Goal: Entertainment & Leisure: Consume media (video, audio)

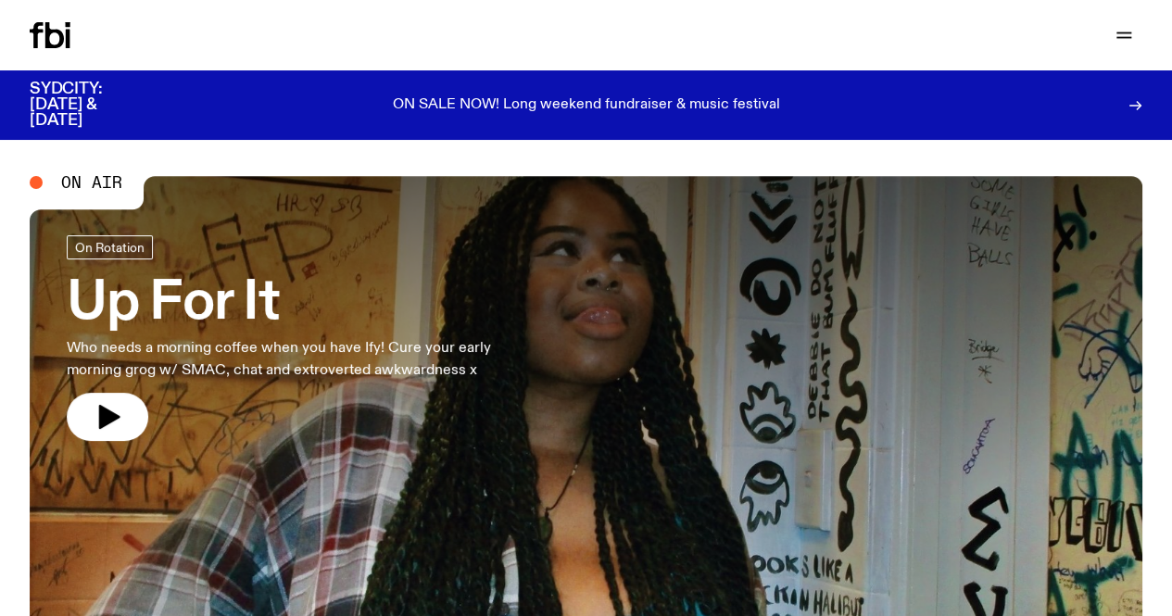
click at [0, 0] on link "Explore" at bounding box center [0, 0] width 0 height 0
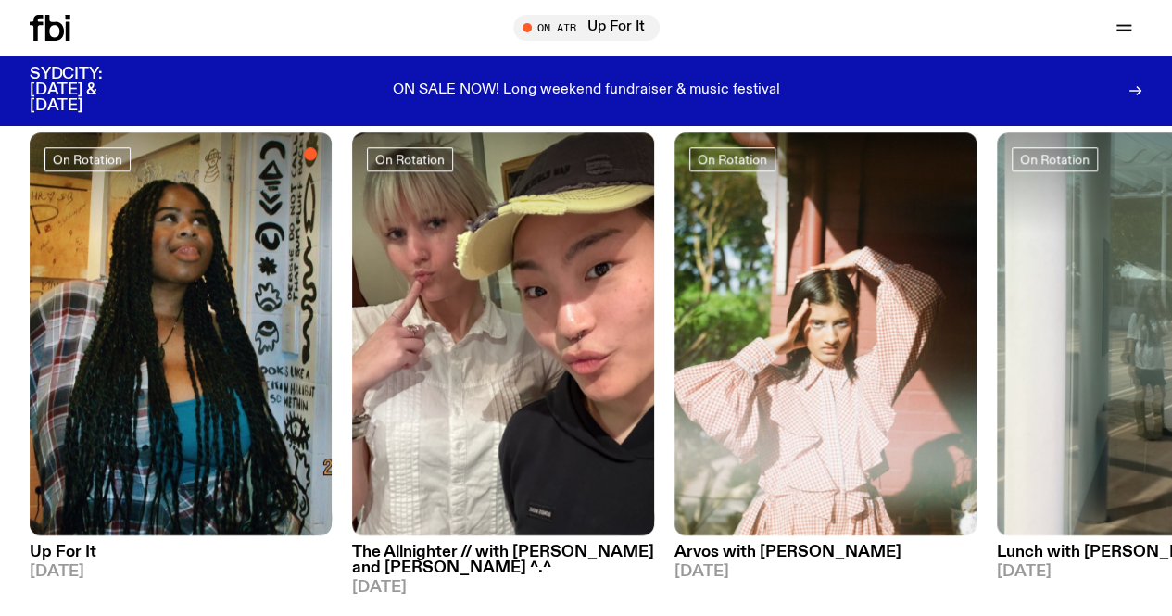
scroll to position [773, 0]
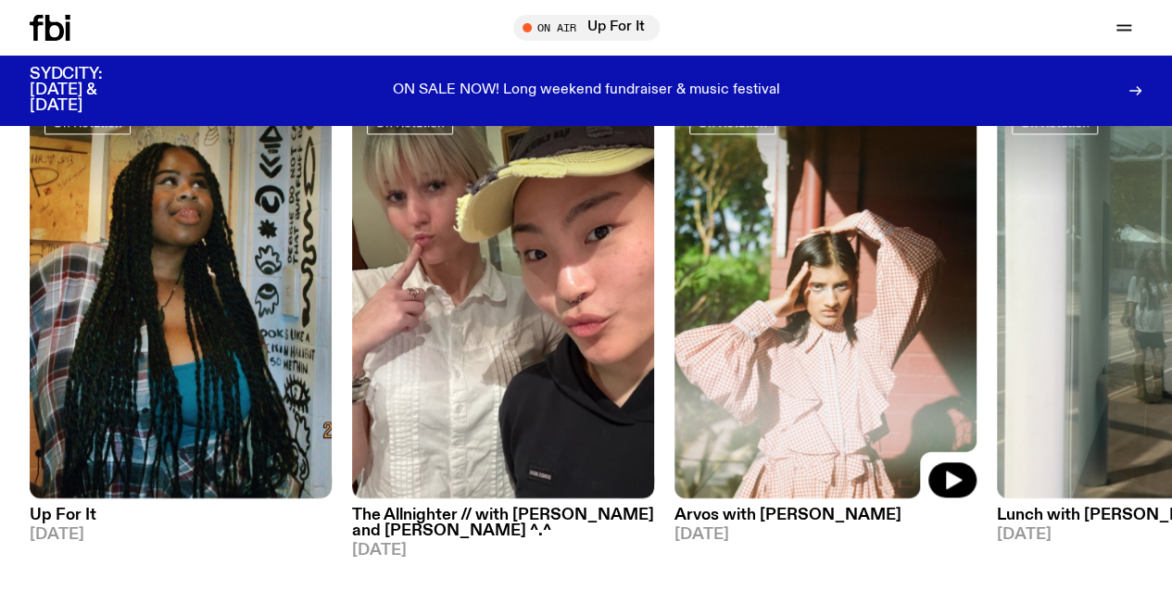
click at [847, 316] on img at bounding box center [826, 296] width 302 height 403
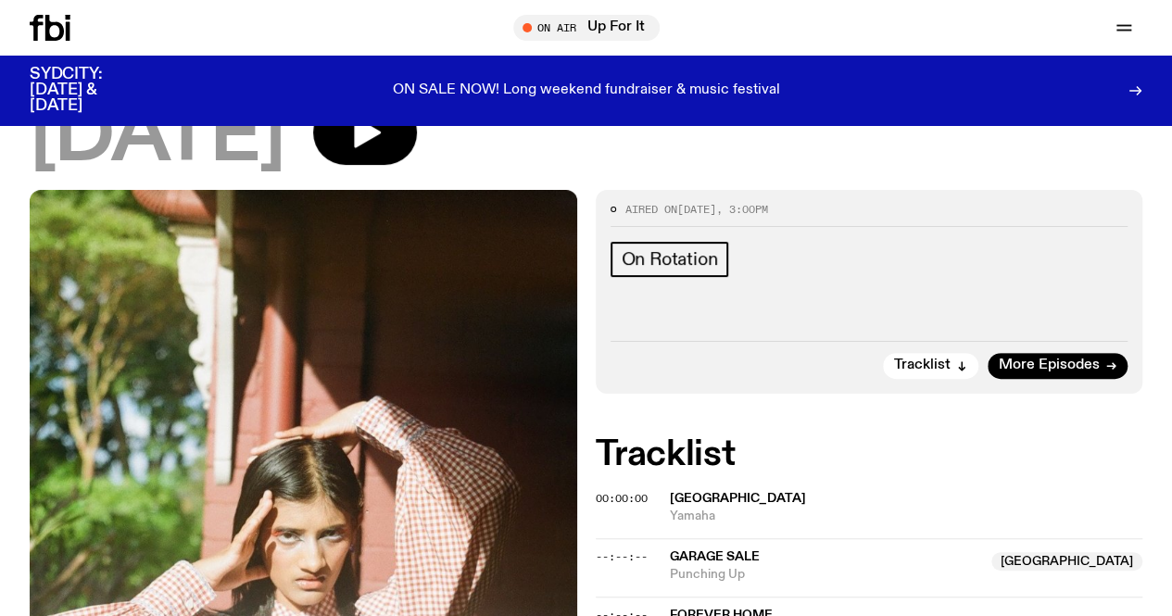
scroll to position [141, 0]
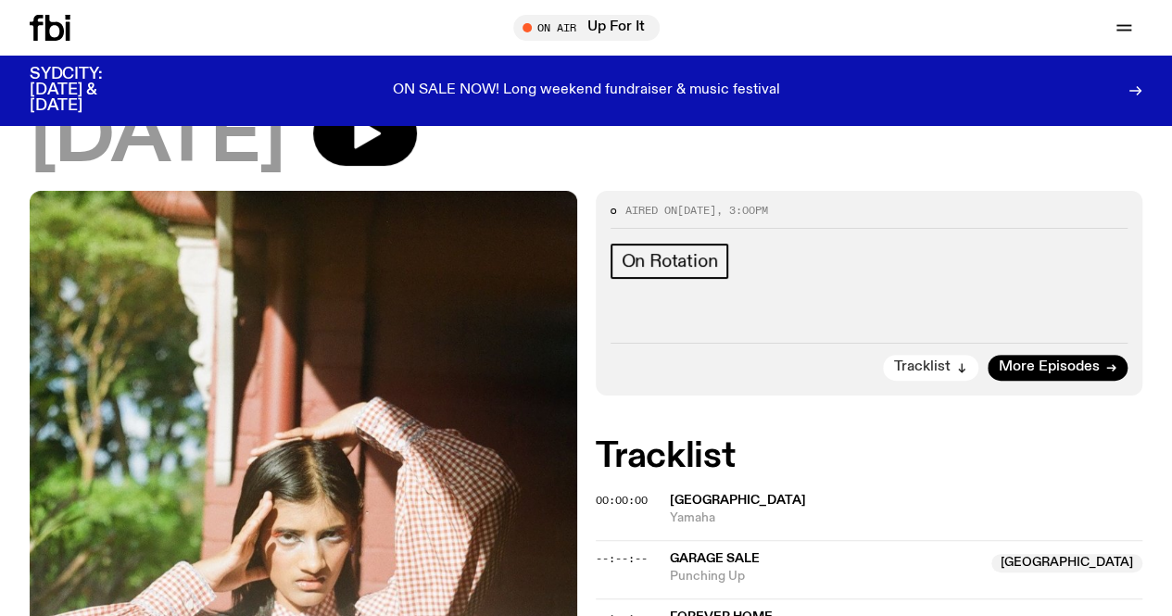
click at [953, 381] on button "Tracklist" at bounding box center [930, 368] width 95 height 26
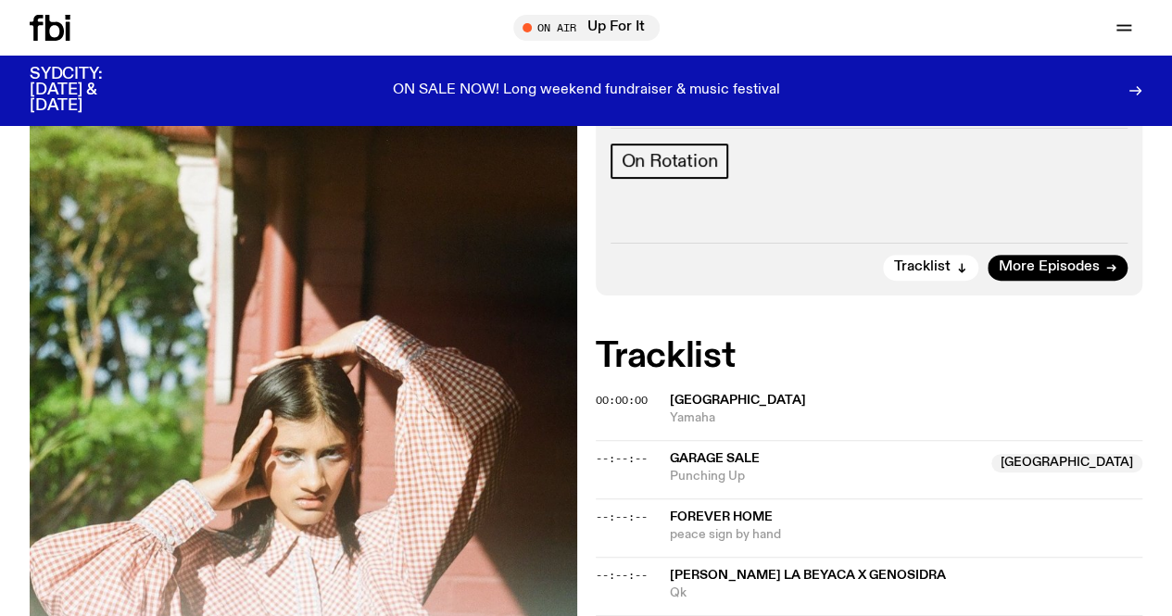
scroll to position [249, 0]
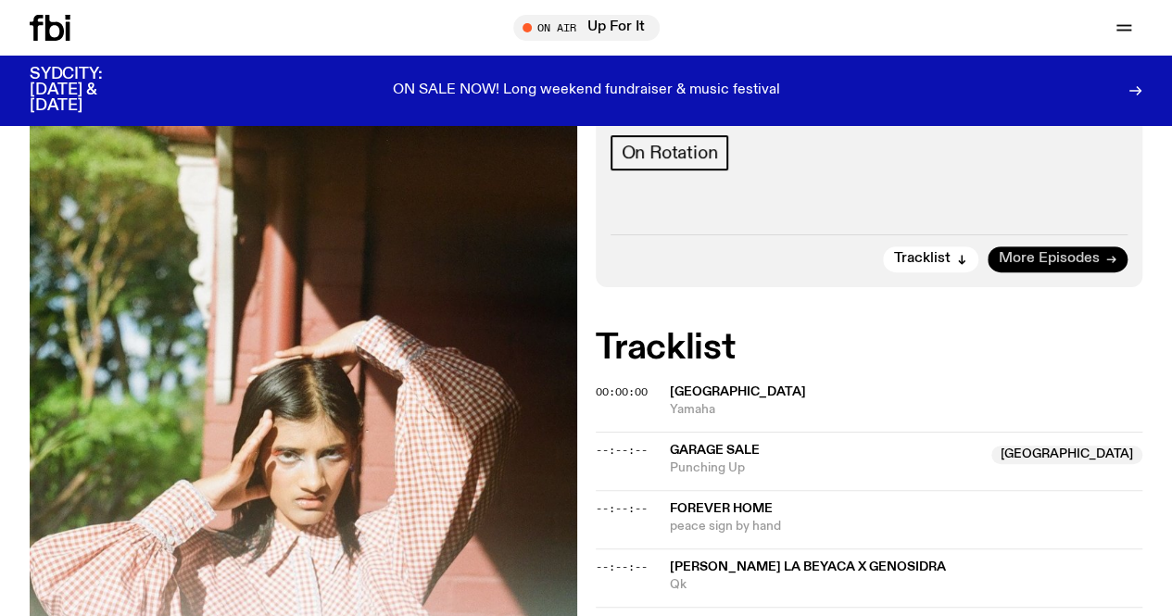
click at [1068, 266] on span "More Episodes" at bounding box center [1049, 259] width 101 height 14
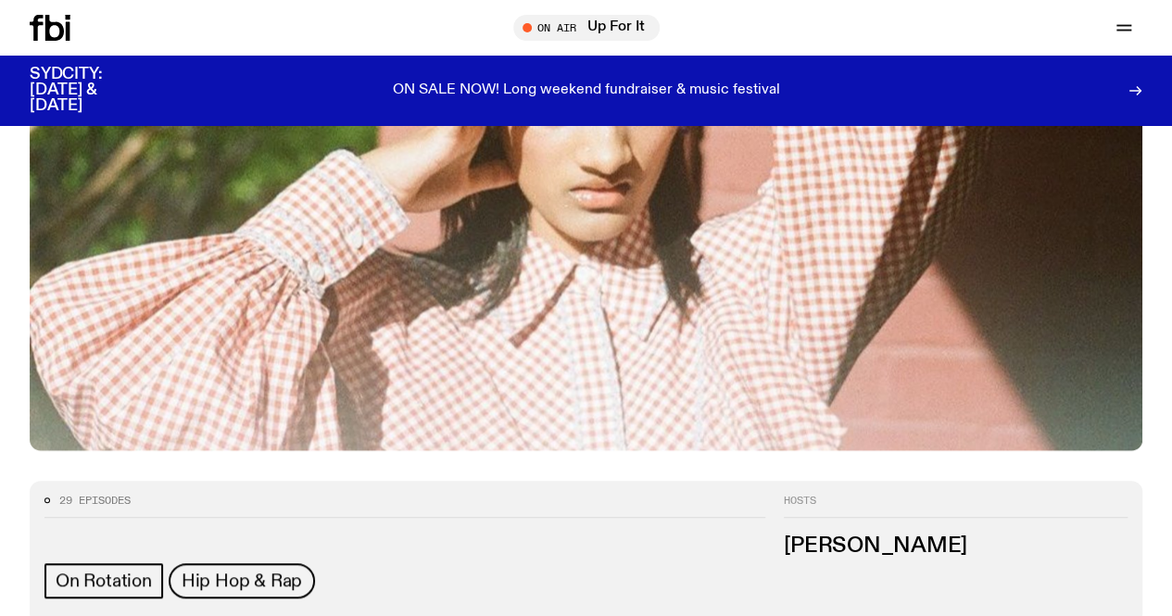
scroll to position [650, 0]
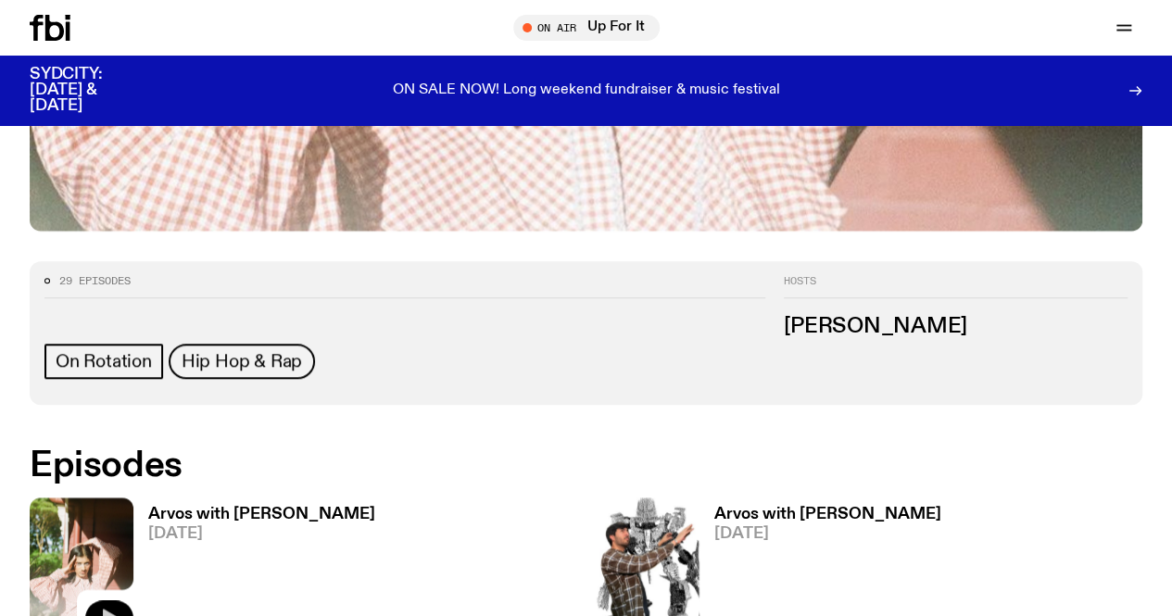
click at [112, 607] on icon "button" at bounding box center [109, 618] width 22 height 22
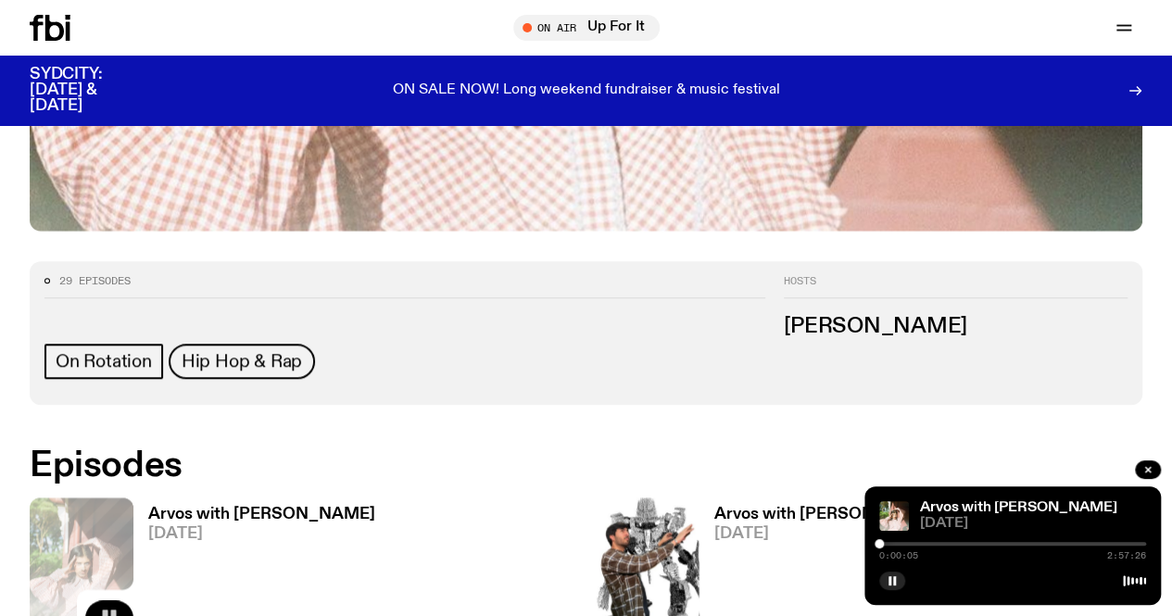
click at [1047, 545] on div at bounding box center [1013, 544] width 267 height 4
click at [1032, 546] on div at bounding box center [913, 544] width 267 height 4
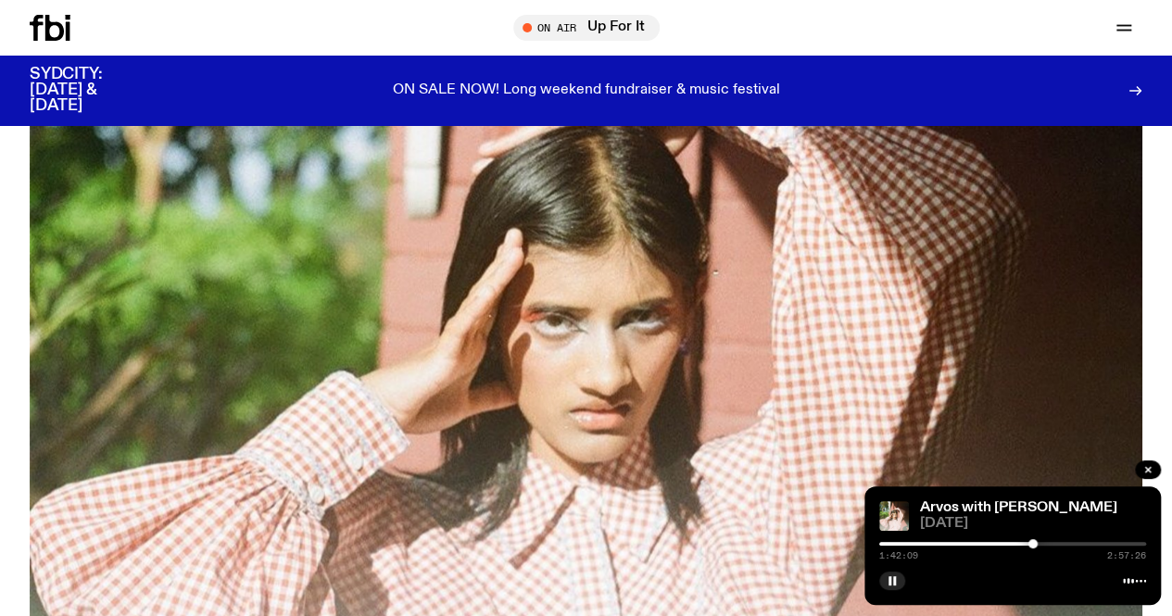
scroll to position [234, 0]
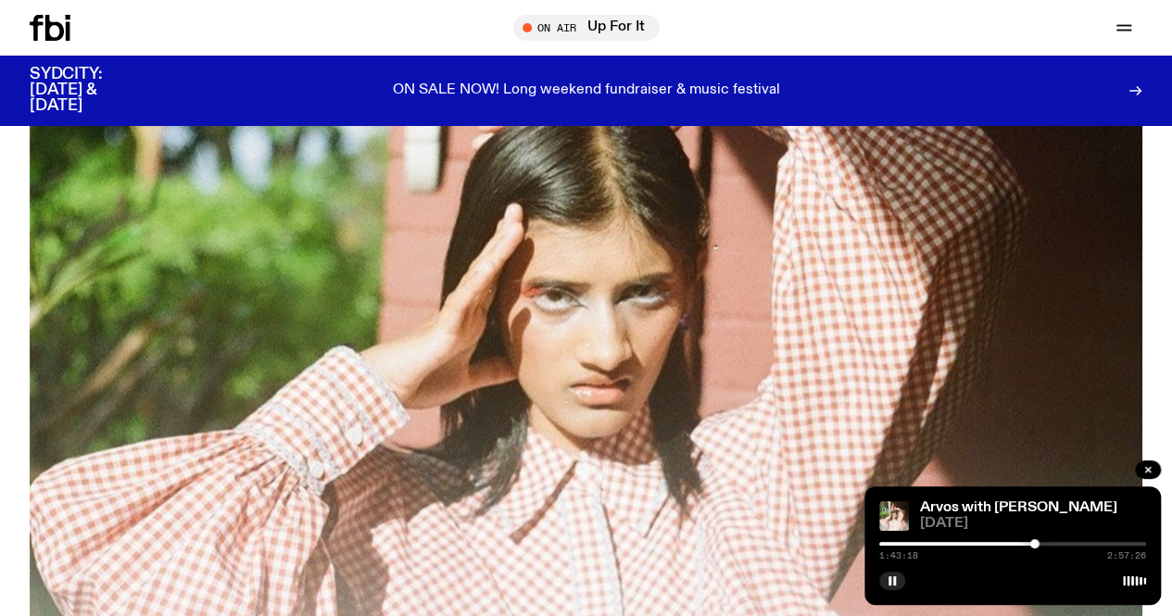
click at [1029, 544] on div at bounding box center [901, 544] width 267 height 4
click at [1034, 543] on div at bounding box center [1013, 544] width 267 height 4
click at [1031, 544] on div at bounding box center [1030, 543] width 9 height 9
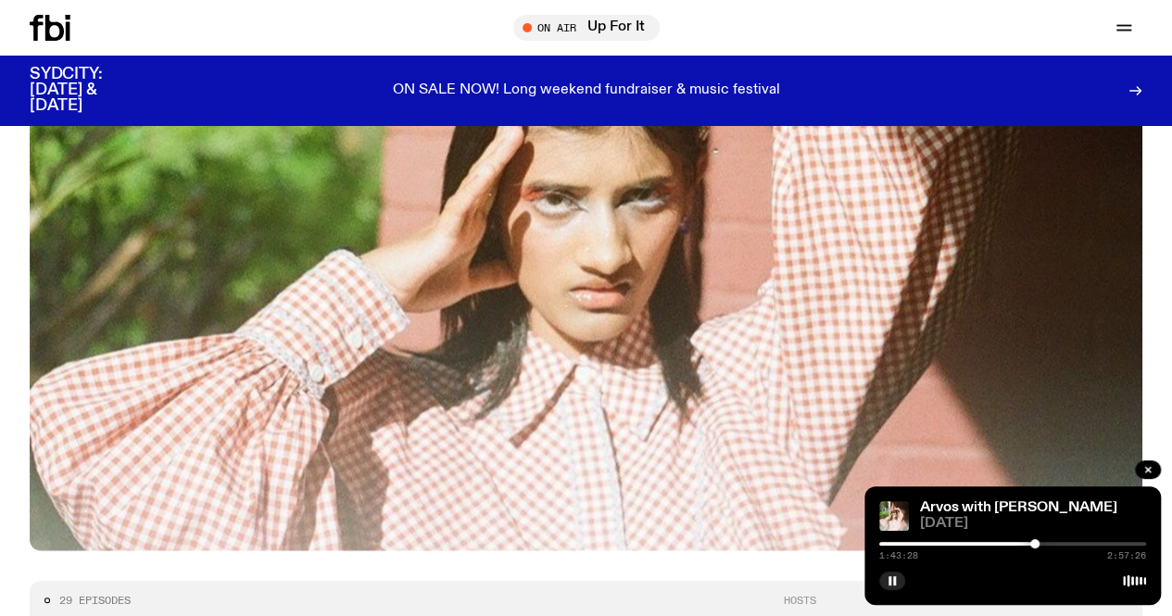
scroll to position [376, 0]
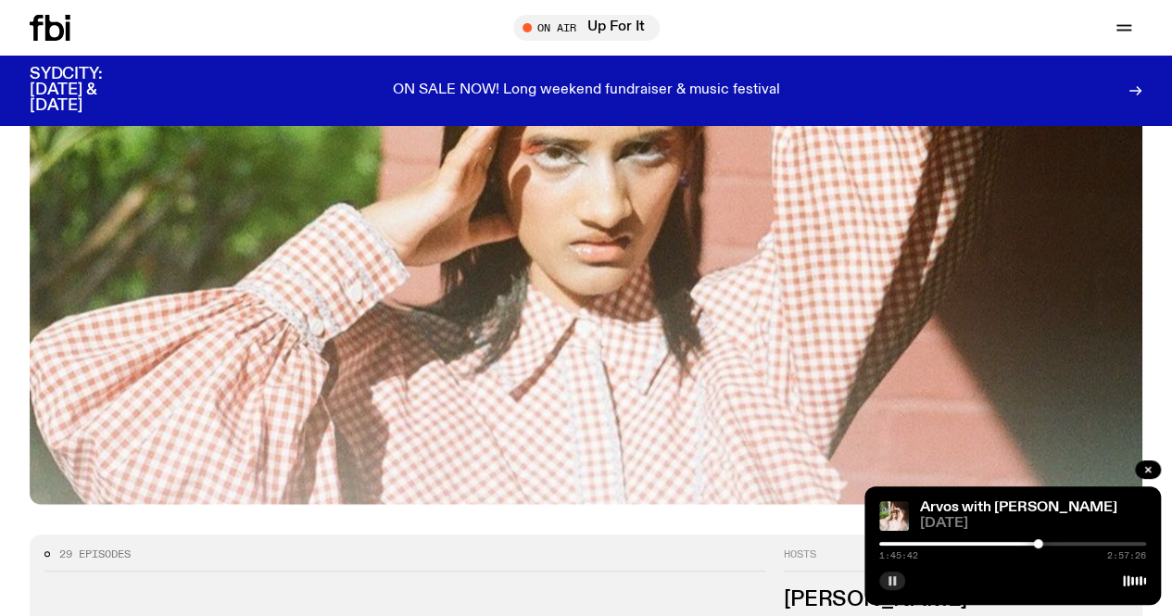
click at [887, 583] on icon "button" at bounding box center [892, 581] width 11 height 11
click at [895, 589] on button "button" at bounding box center [893, 581] width 26 height 19
click at [886, 569] on div at bounding box center [1013, 579] width 267 height 22
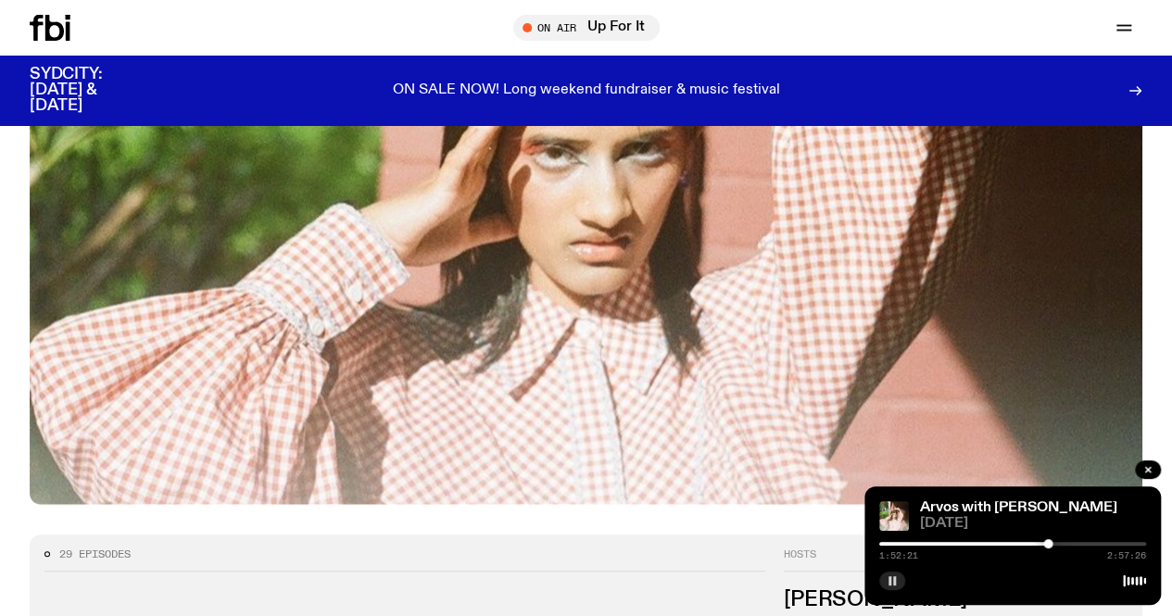
click at [893, 585] on rect "button" at bounding box center [894, 580] width 3 height 9
